Goal: Information Seeking & Learning: Learn about a topic

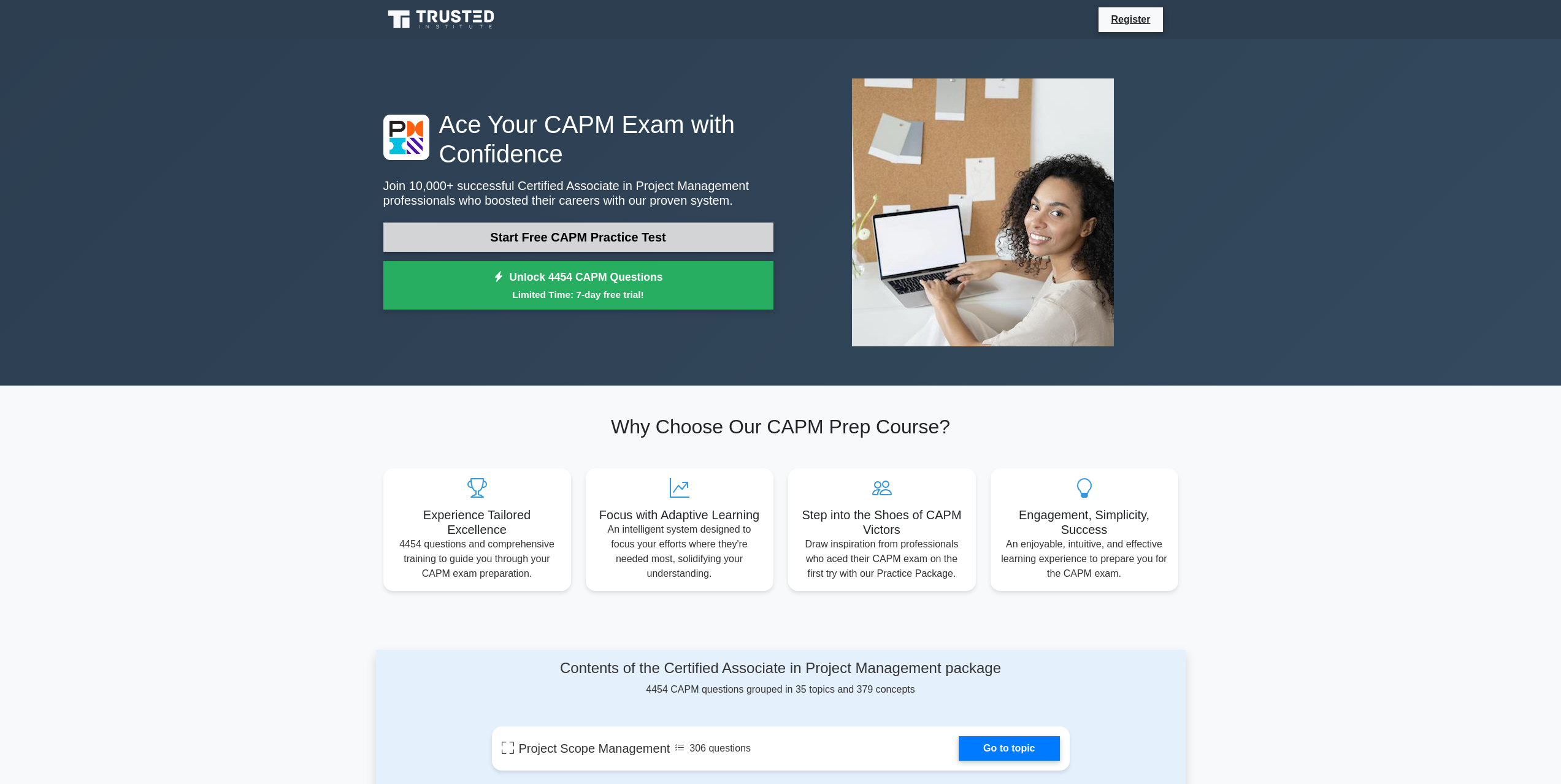
click at [559, 236] on link "Start Free CAPM Practice Test" at bounding box center [578, 237] width 390 height 30
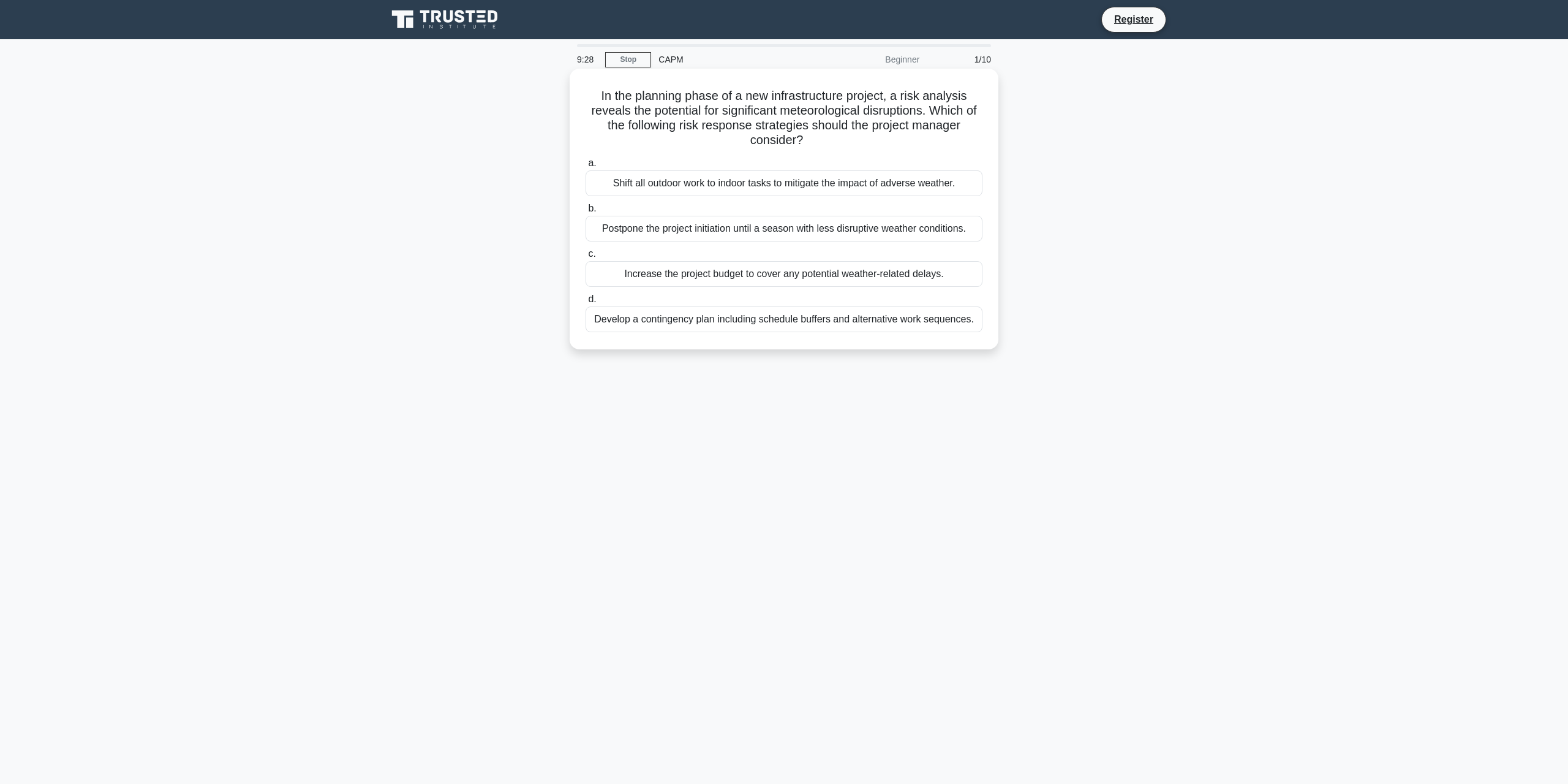
click at [710, 325] on div "Develop a contingency plan including schedule buffers and alternative work sequ…" at bounding box center [784, 319] width 397 height 26
click at [586, 304] on input "d. Develop a contingency plan including schedule buffers and alternative work s…" at bounding box center [586, 300] width 0 height 8
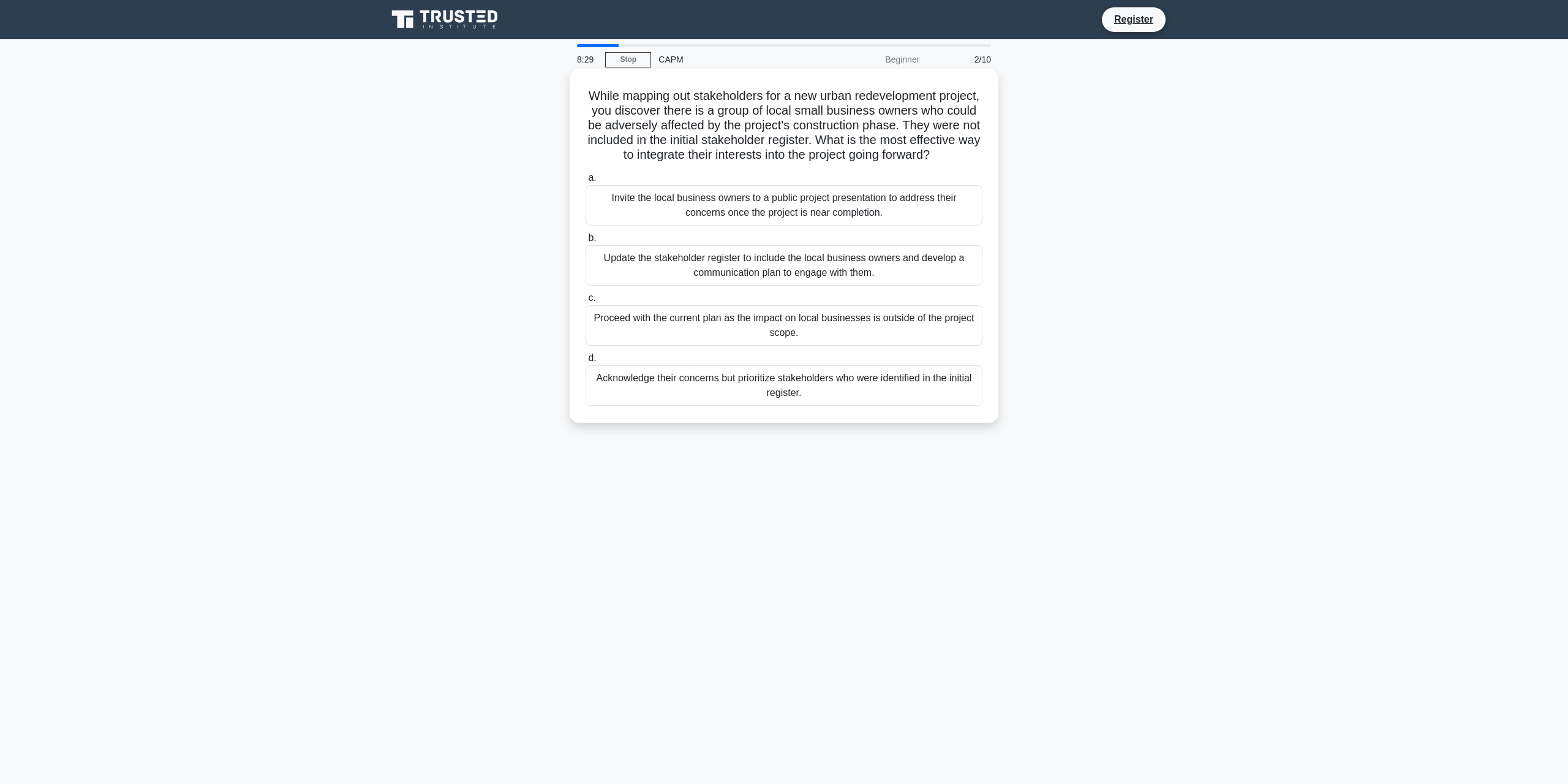
click at [757, 278] on div "Update the stakeholder register to include the local business owners and develo…" at bounding box center [784, 265] width 397 height 41
click at [586, 242] on input "b. Update the stakeholder register to include the local business owners and dev…" at bounding box center [586, 238] width 0 height 8
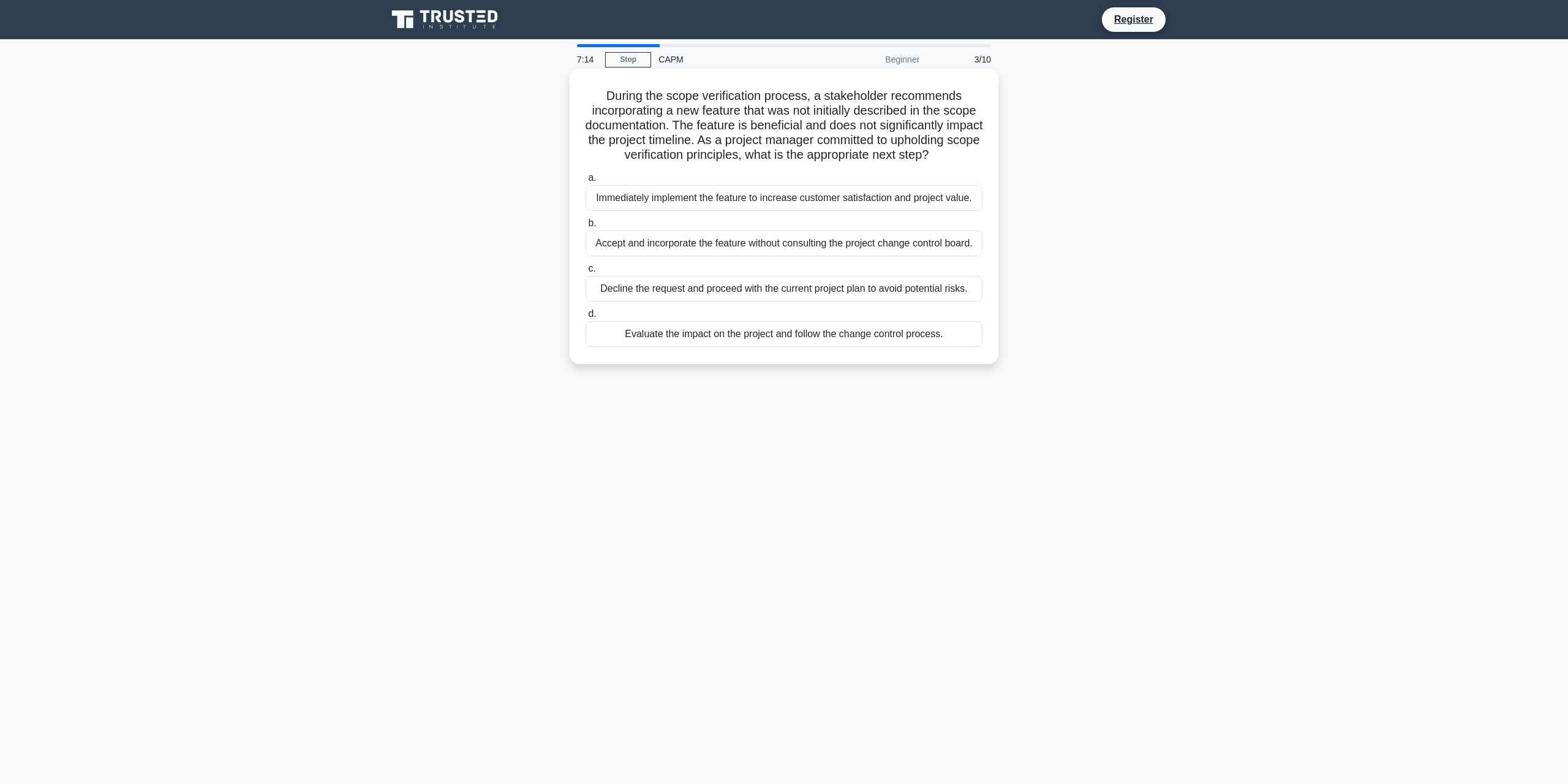
click at [735, 347] on div "Evaluate the impact on the project and follow the change control process." at bounding box center [784, 334] width 397 height 26
click at [586, 318] on input "d. Evaluate the impact on the project and follow the change control process." at bounding box center [586, 314] width 0 height 8
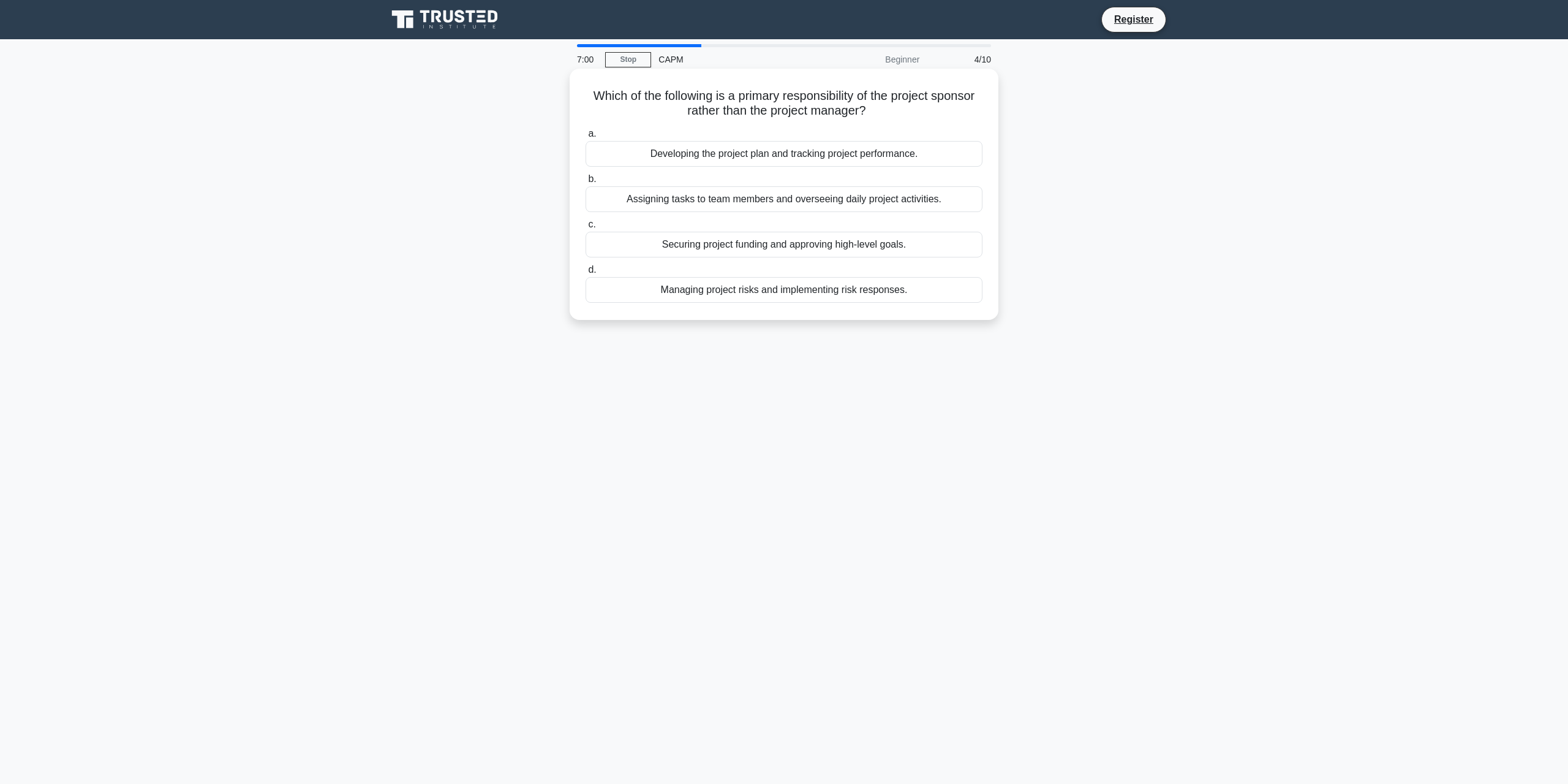
click at [785, 249] on div "Securing project funding and approving high-level goals." at bounding box center [784, 244] width 397 height 26
click at [586, 228] on input "c. Securing project funding and approving high-level goals." at bounding box center [586, 224] width 0 height 8
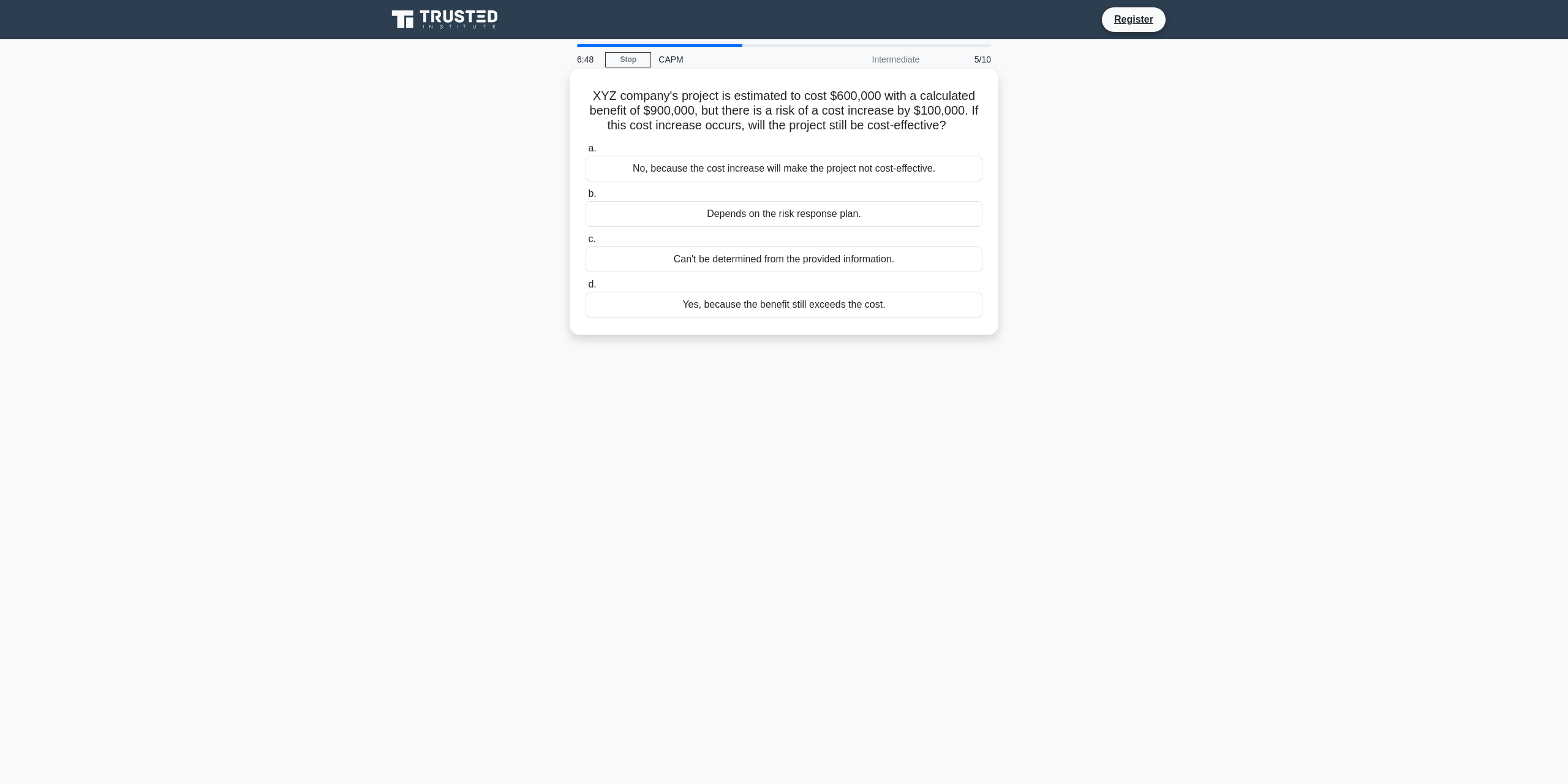
click at [742, 305] on div "Yes, because the benefit still exceeds the cost." at bounding box center [784, 305] width 397 height 26
click at [586, 289] on input "d. Yes, because the benefit still exceeds the cost." at bounding box center [586, 285] width 0 height 8
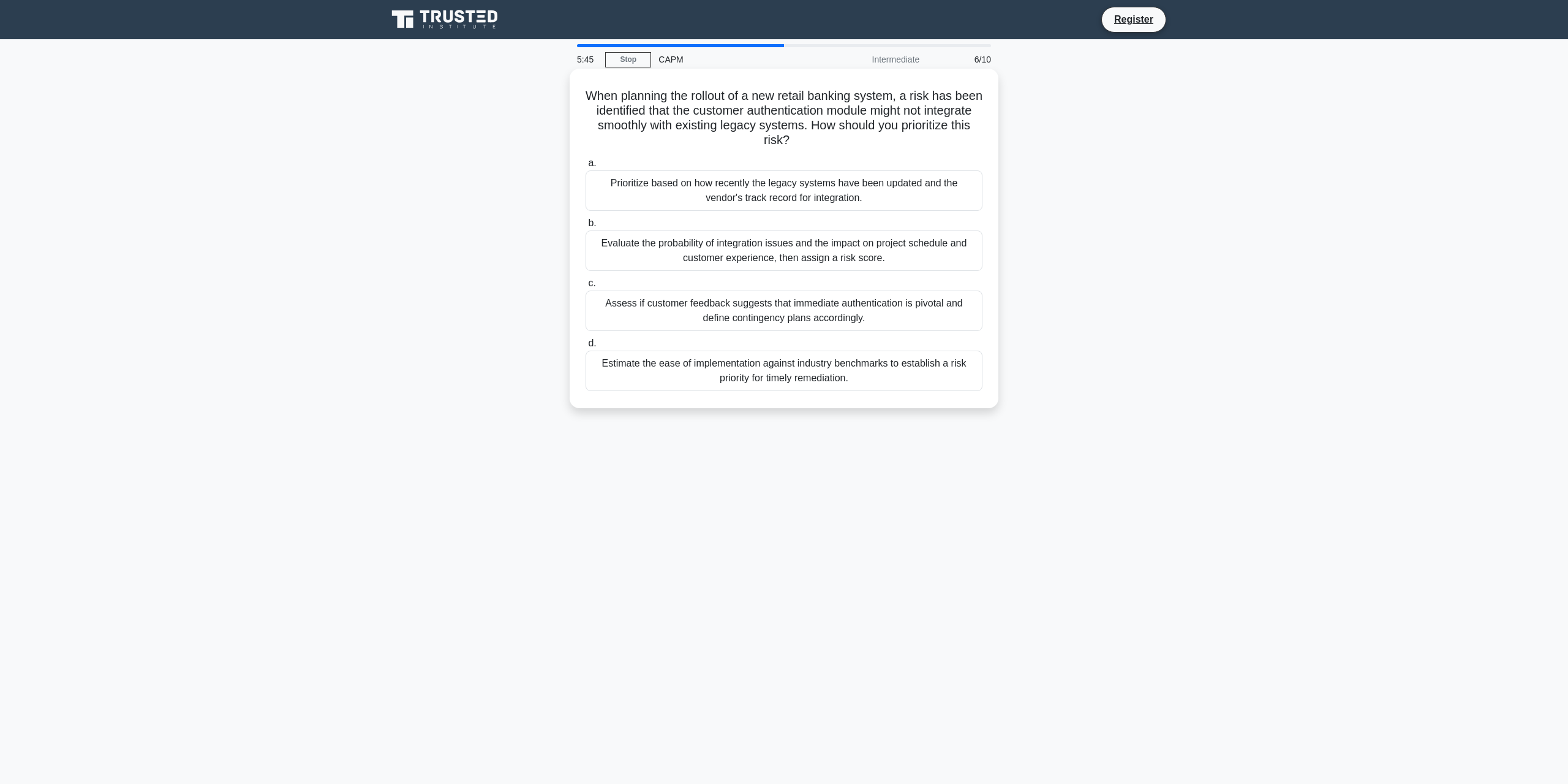
click at [857, 262] on div "Evaluate the probability of integration issues and the impact on project schedu…" at bounding box center [784, 250] width 397 height 41
click at [586, 227] on input "b. Evaluate the probability of integration issues and the impact on project sch…" at bounding box center [586, 223] width 0 height 8
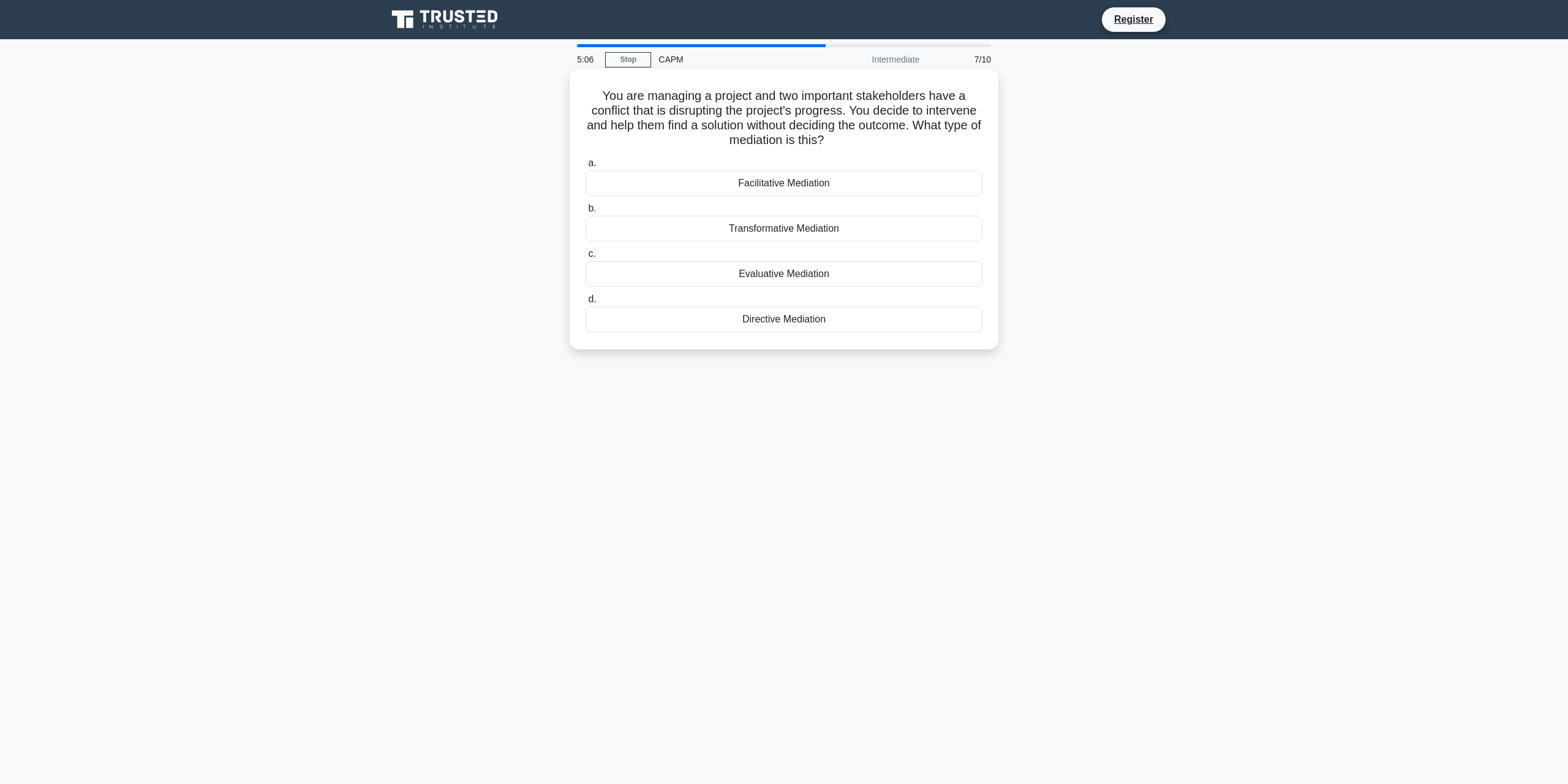
click at [875, 283] on div "Evaluative Mediation" at bounding box center [784, 274] width 397 height 26
click at [586, 258] on input "c. Evaluative Mediation" at bounding box center [586, 254] width 0 height 8
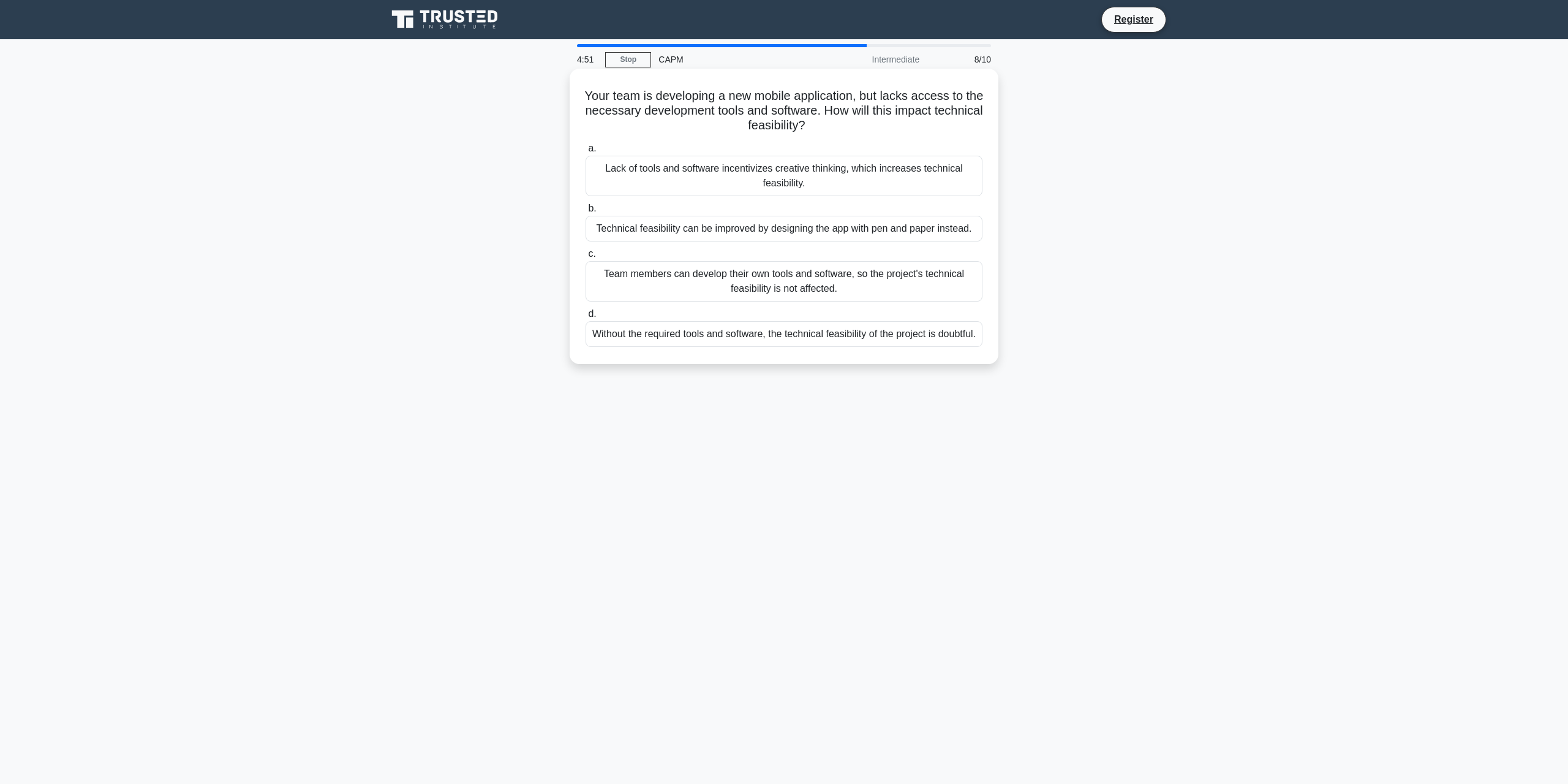
click at [874, 341] on div "Without the required tools and software, the technical feasibility of the proje…" at bounding box center [784, 334] width 397 height 26
click at [586, 318] on input "d. Without the required tools and software, the technical feasibility of the pr…" at bounding box center [586, 314] width 0 height 8
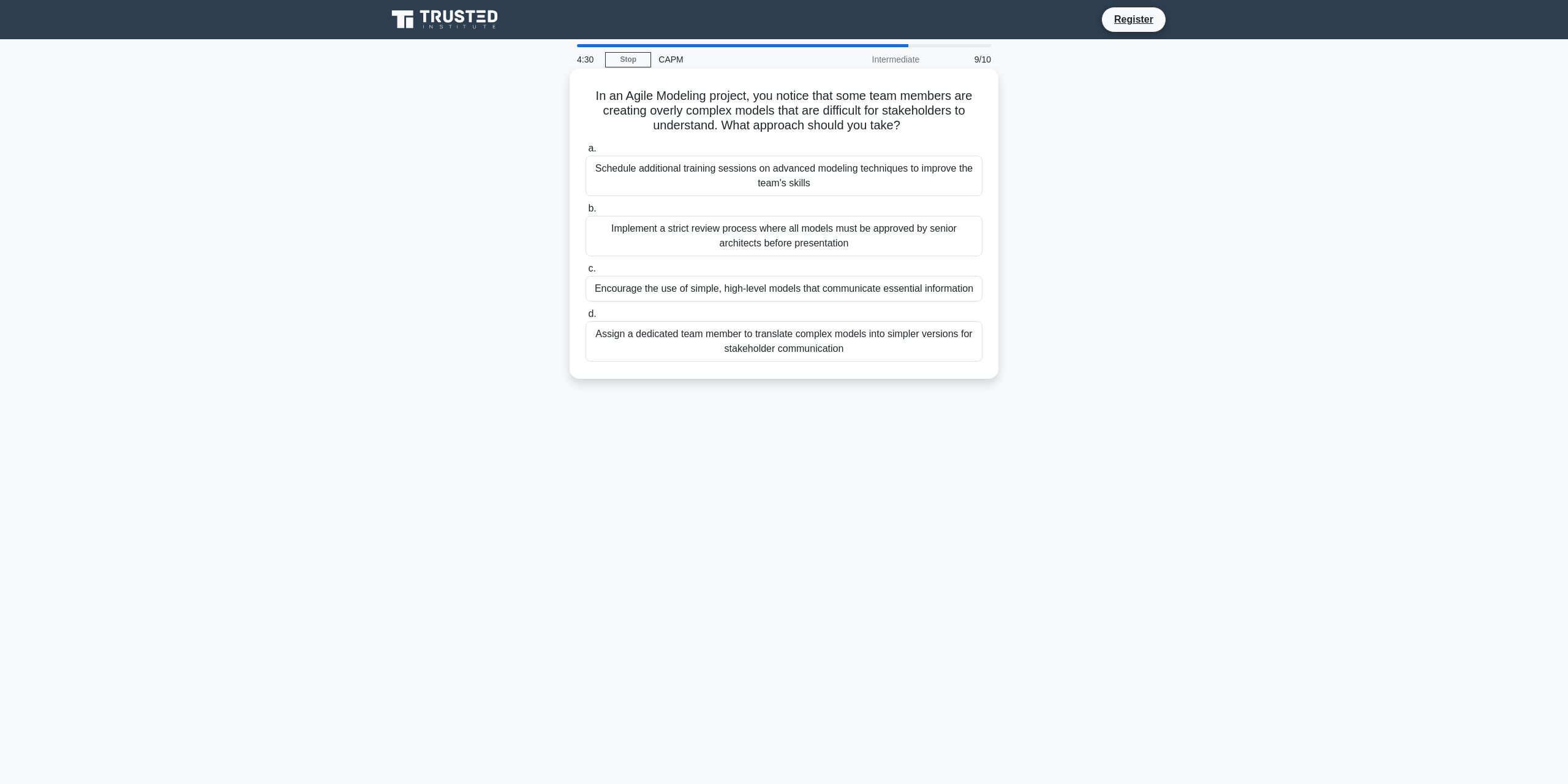
click at [877, 346] on div "Assign a dedicated team member to translate complex models into simpler version…" at bounding box center [784, 341] width 397 height 41
click at [586, 318] on input "d. Assign a dedicated team member to translate complex models into simpler vers…" at bounding box center [586, 314] width 0 height 8
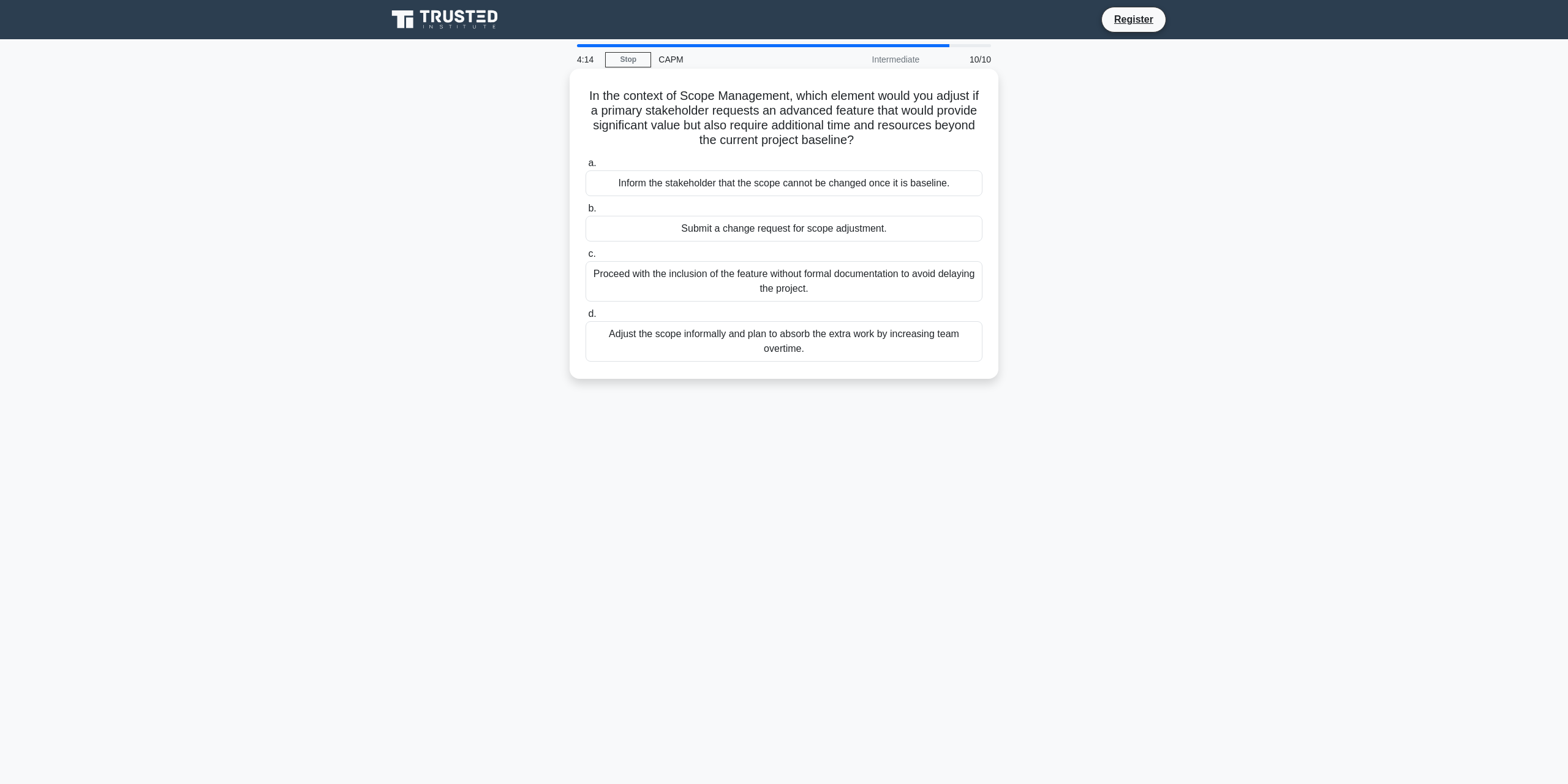
click at [847, 232] on div "Submit a change request for scope adjustment." at bounding box center [784, 228] width 397 height 26
click at [586, 213] on input "b. Submit a change request for scope adjustment." at bounding box center [586, 209] width 0 height 8
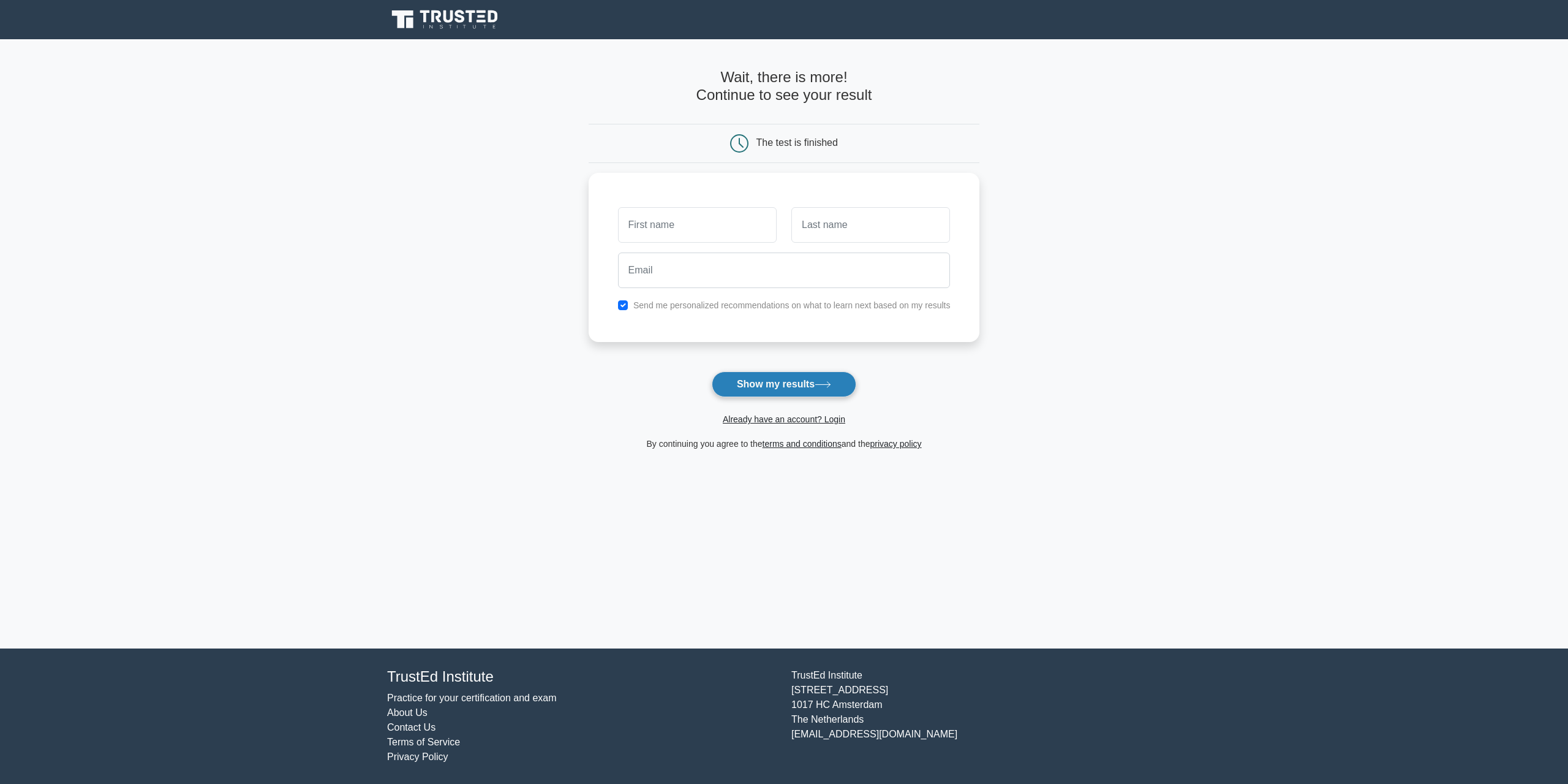
click at [799, 382] on button "Show my results" at bounding box center [784, 385] width 144 height 26
type input "a"
click at [821, 230] on input "text" at bounding box center [870, 221] width 159 height 36
type input "w"
click at [784, 273] on input "email" at bounding box center [784, 267] width 333 height 36
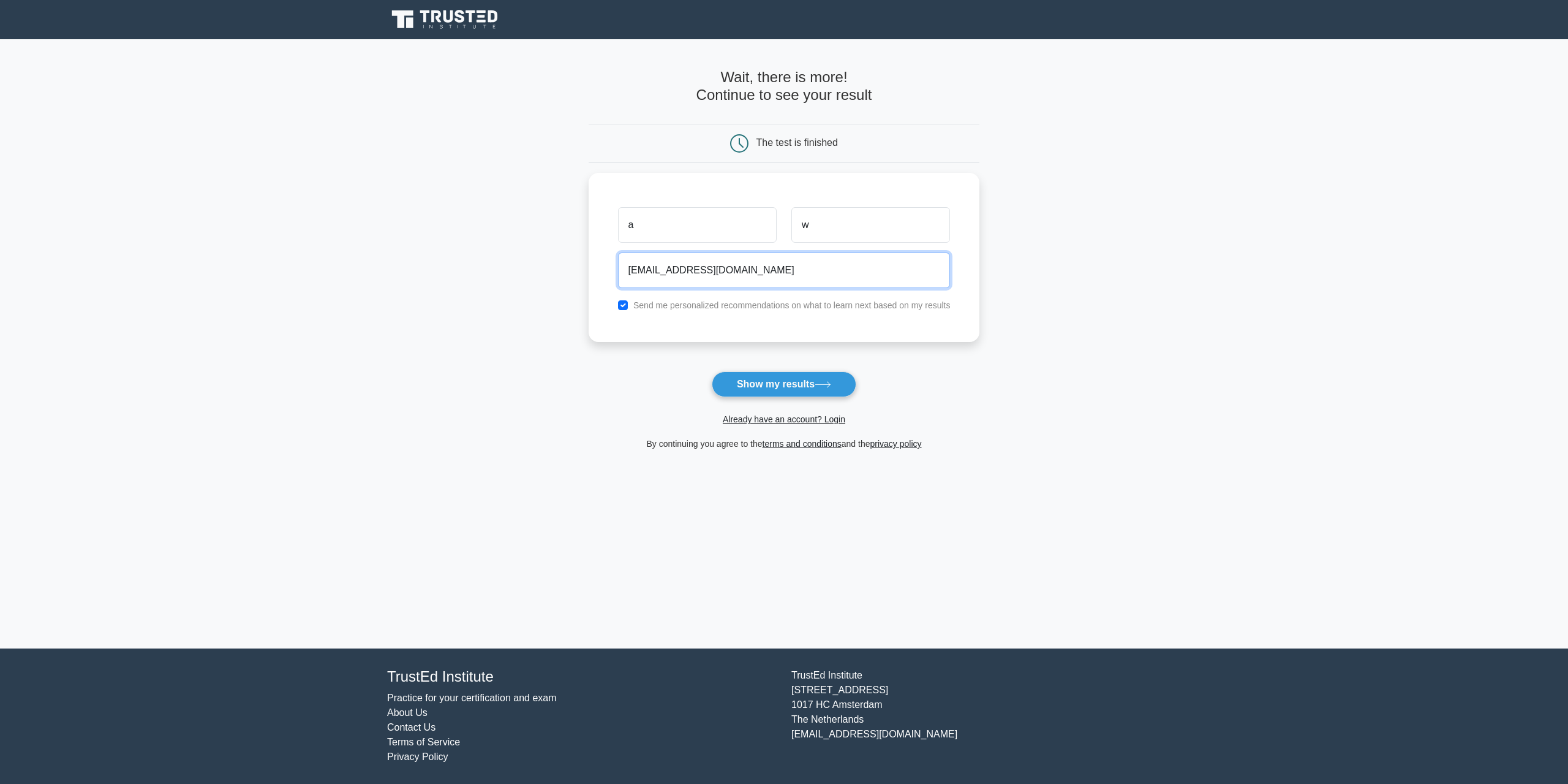
type input "[EMAIL_ADDRESS][DOMAIN_NAME]"
click at [761, 370] on form "Wait, there is more! Continue to see your result The test is finished a w" at bounding box center [784, 259] width 391 height 383
click at [768, 385] on button "Show my results" at bounding box center [784, 385] width 144 height 26
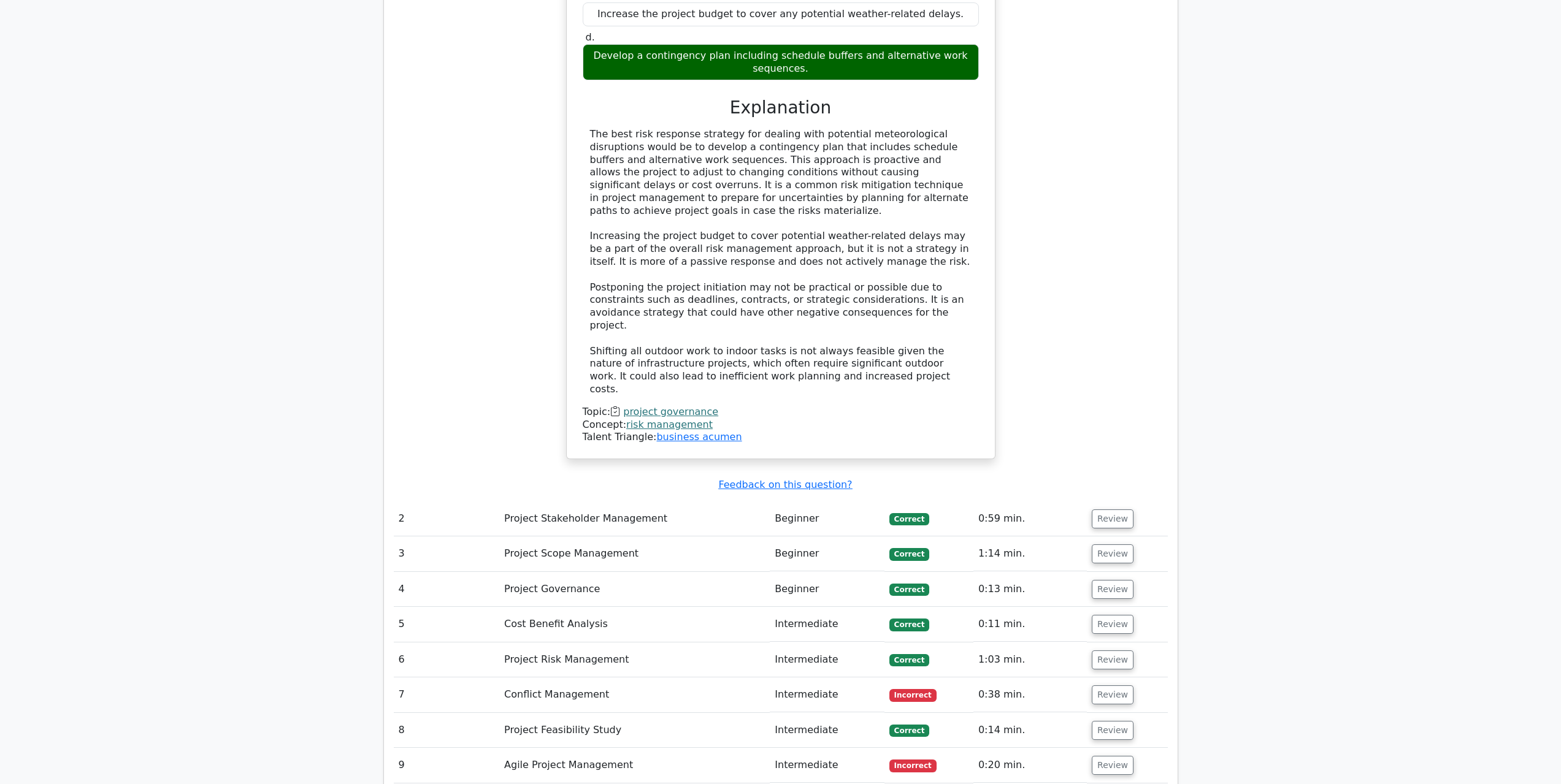
scroll to position [1410, 0]
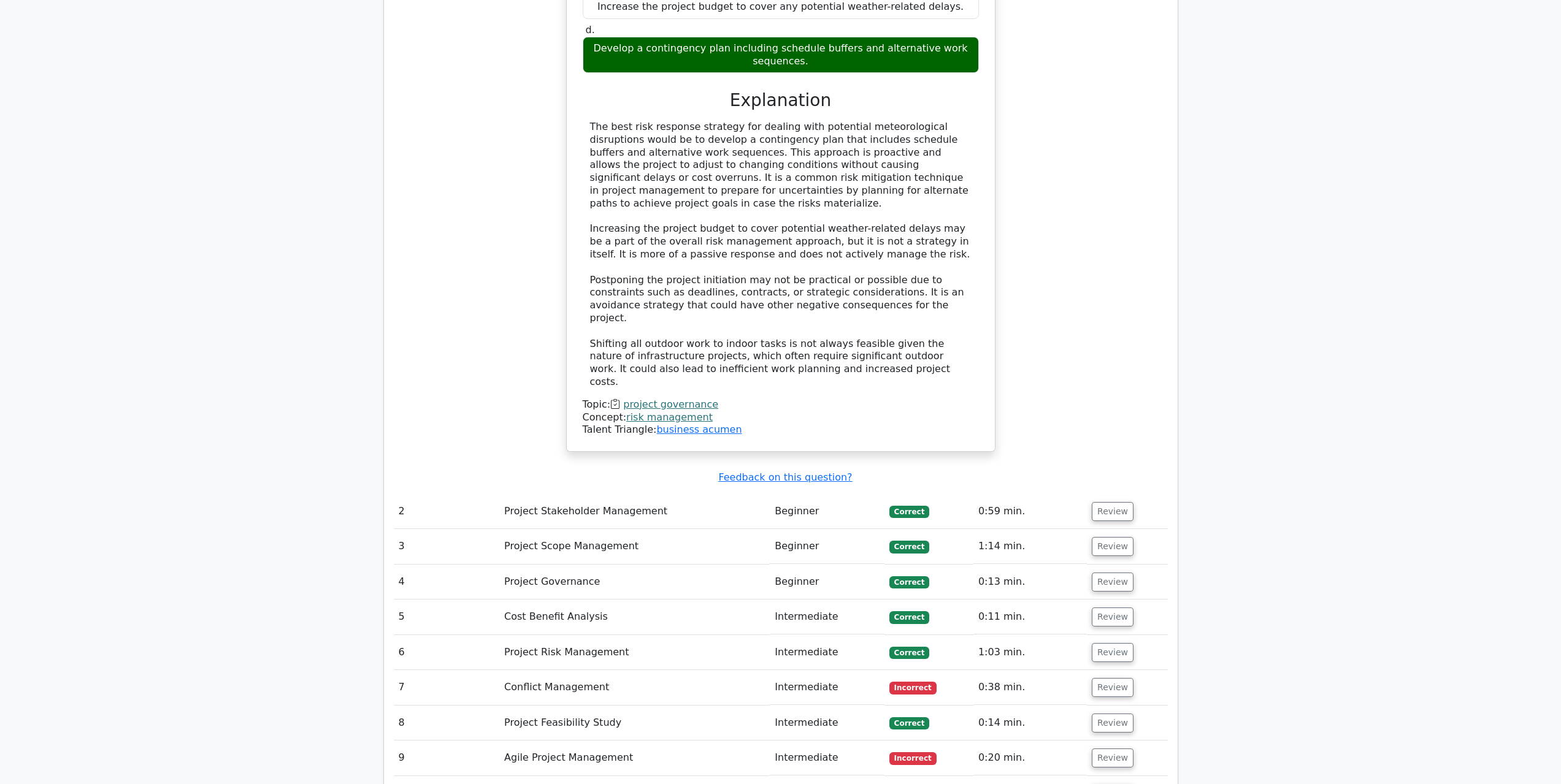
click at [569, 705] on td "Project Feasibility Study" at bounding box center [634, 722] width 270 height 35
click at [575, 705] on td "Project Feasibility Study" at bounding box center [634, 722] width 270 height 35
click at [1098, 678] on button "Review" at bounding box center [1112, 687] width 42 height 19
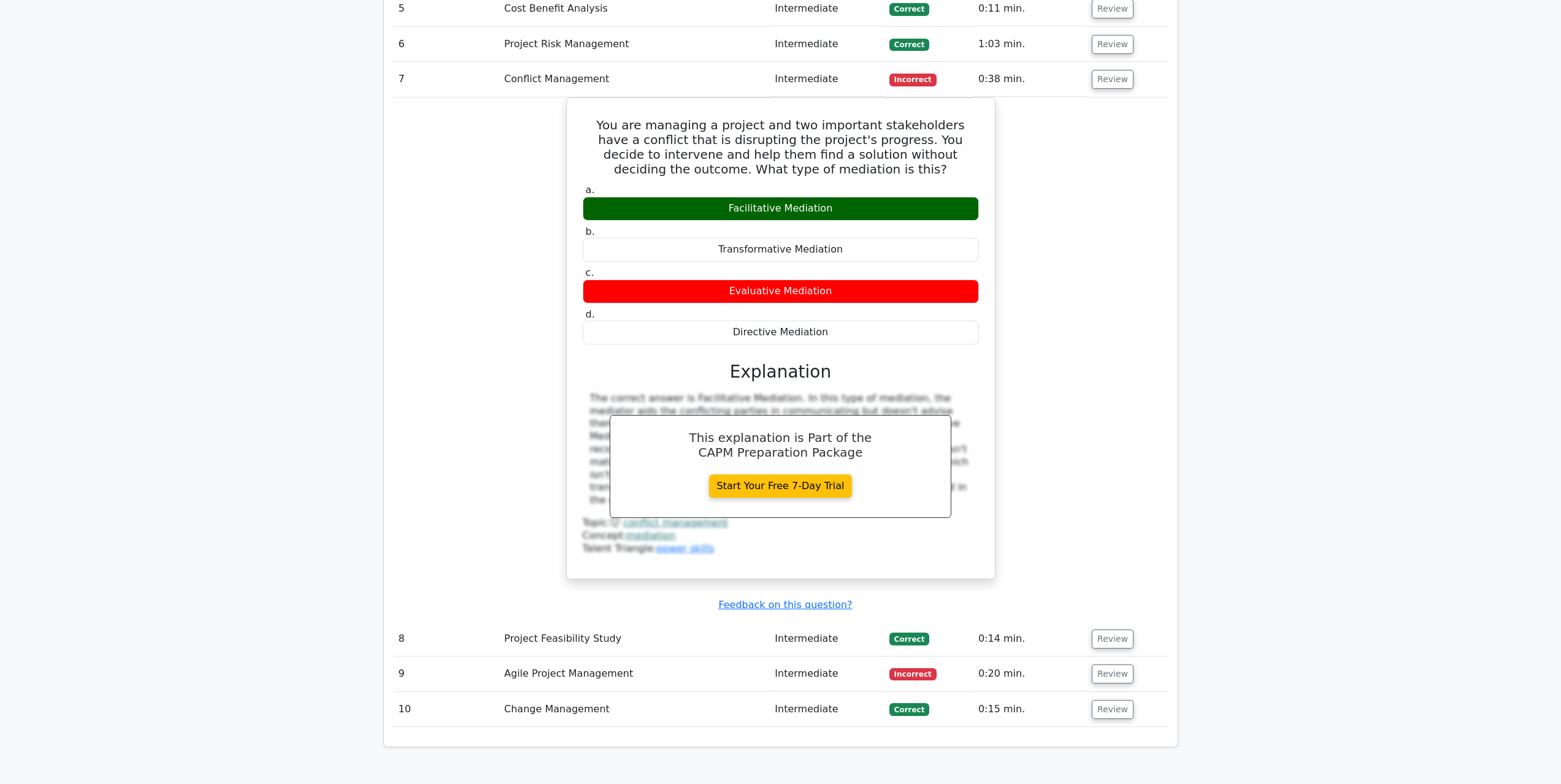
scroll to position [2023, 0]
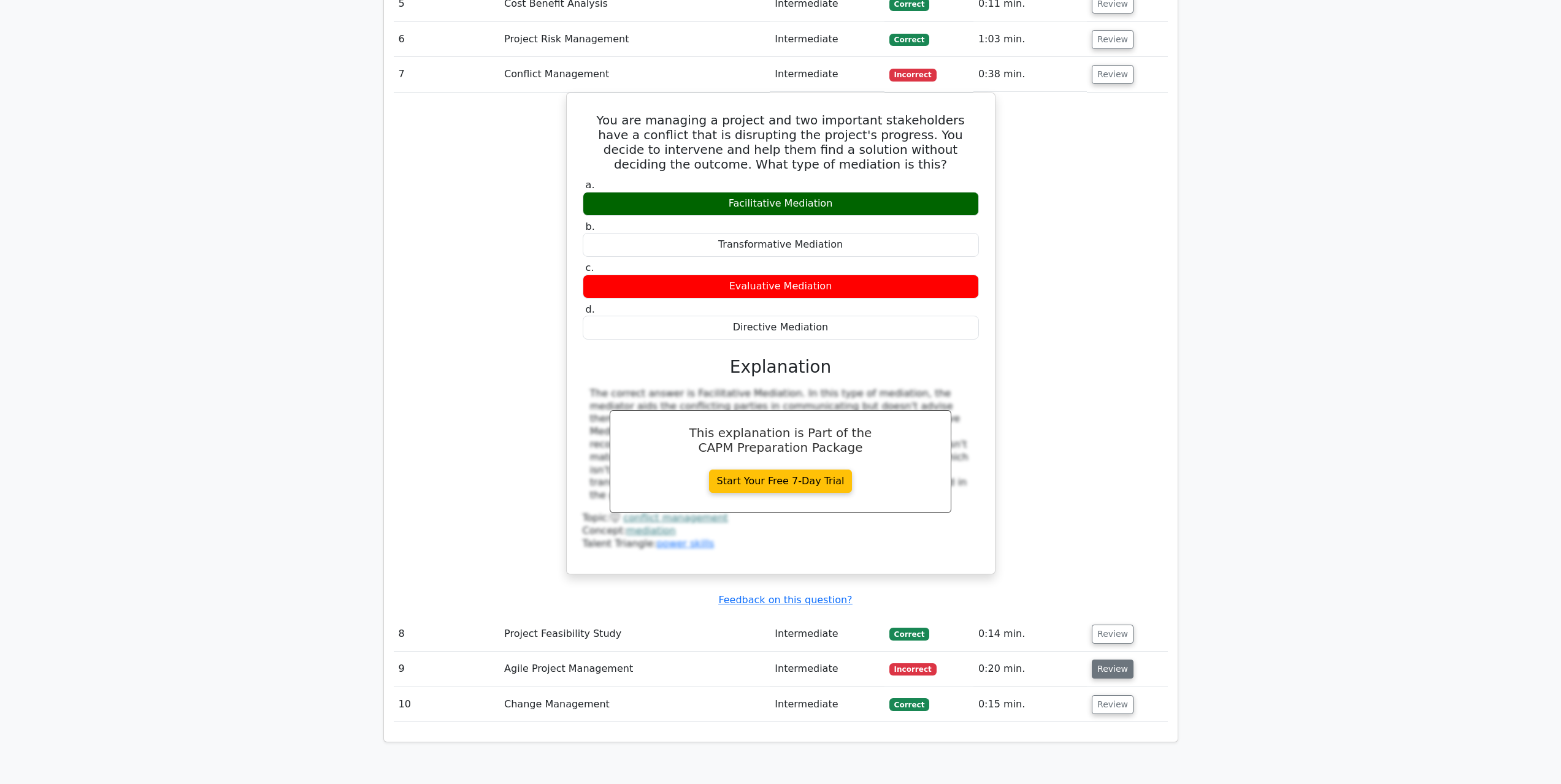
click at [1121, 659] on button "Review" at bounding box center [1112, 668] width 42 height 19
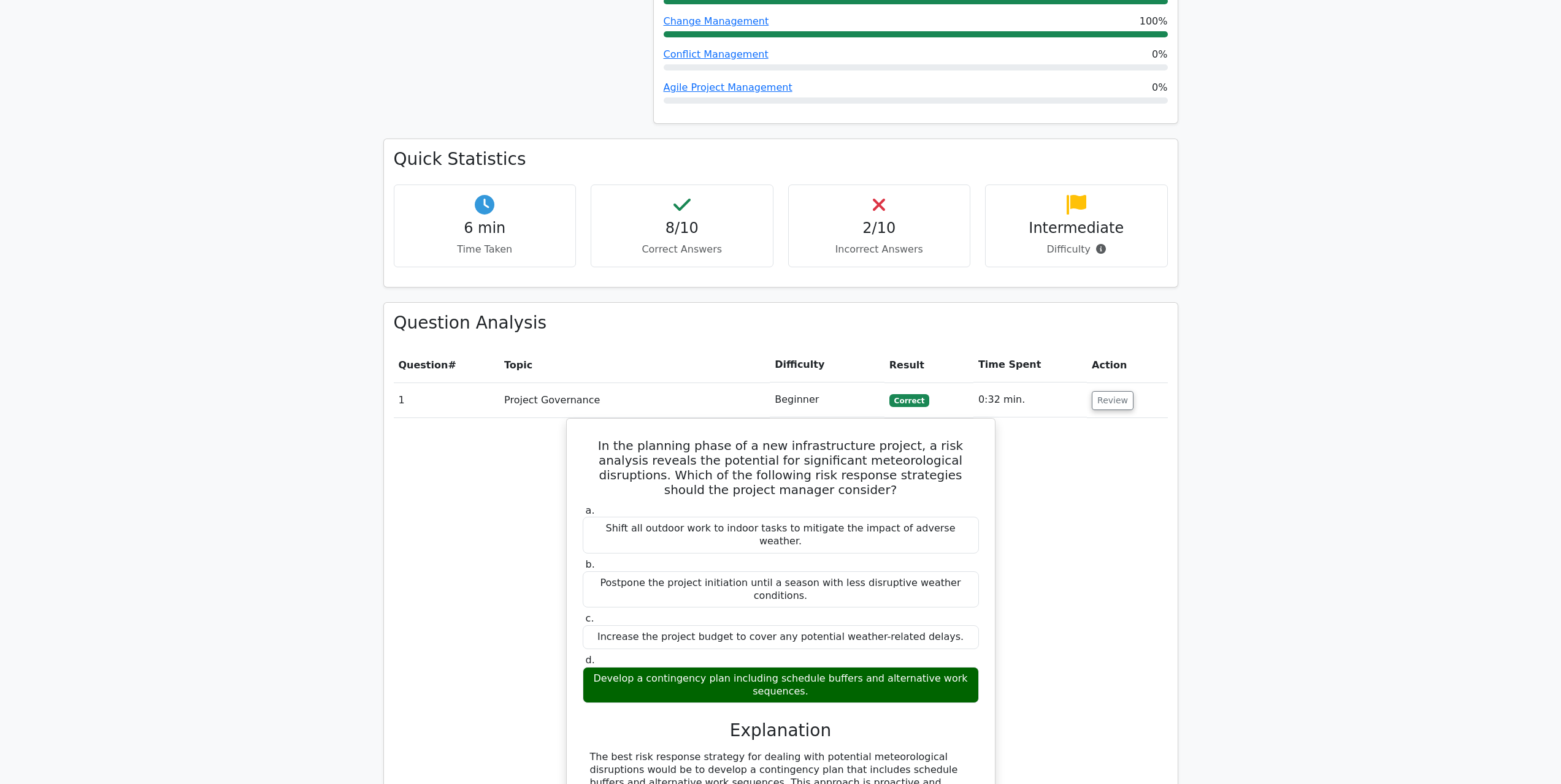
scroll to position [674, 0]
